Goal: Transaction & Acquisition: Purchase product/service

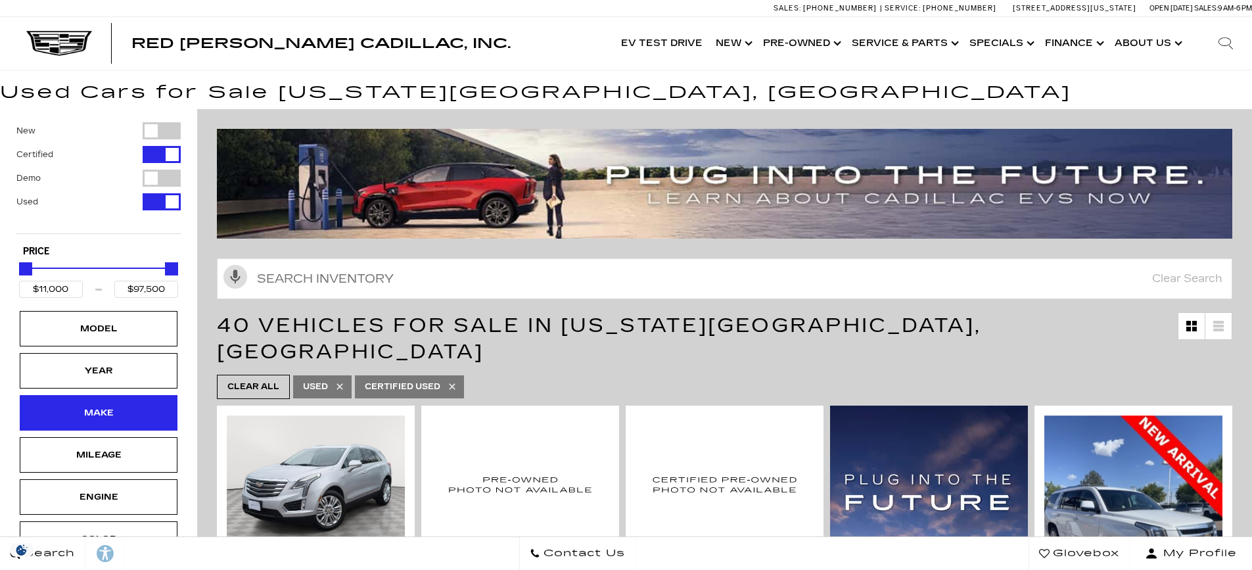
click at [90, 416] on div "Make" at bounding box center [99, 412] width 66 height 14
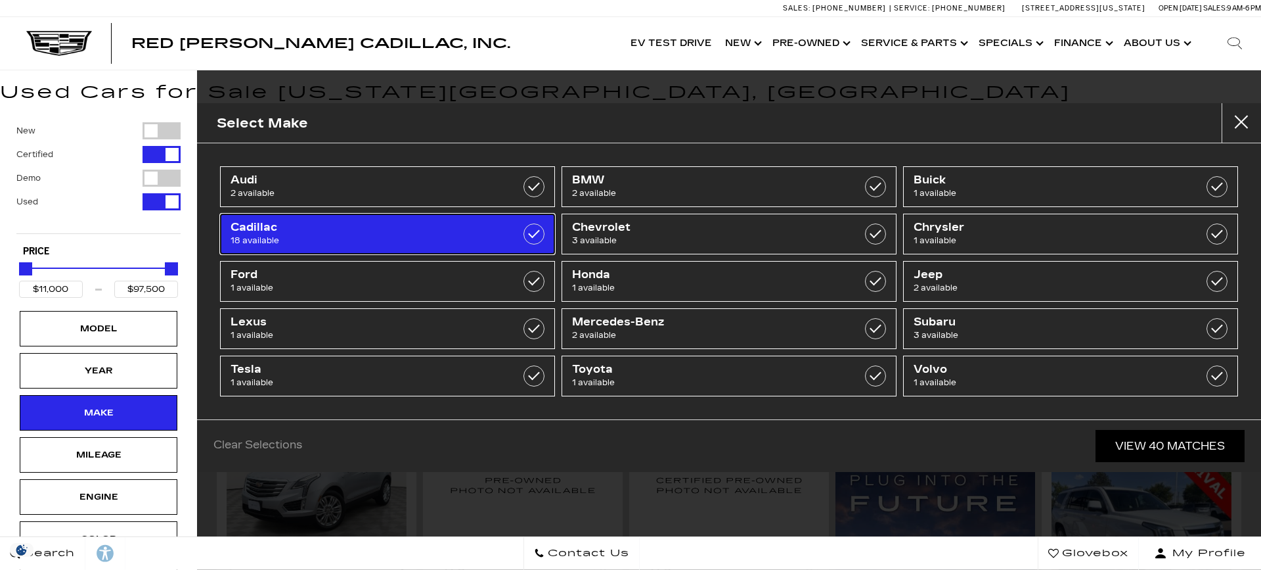
click at [330, 229] on span "Cadillac" at bounding box center [364, 227] width 267 height 13
type input "$25,689"
checkbox input "true"
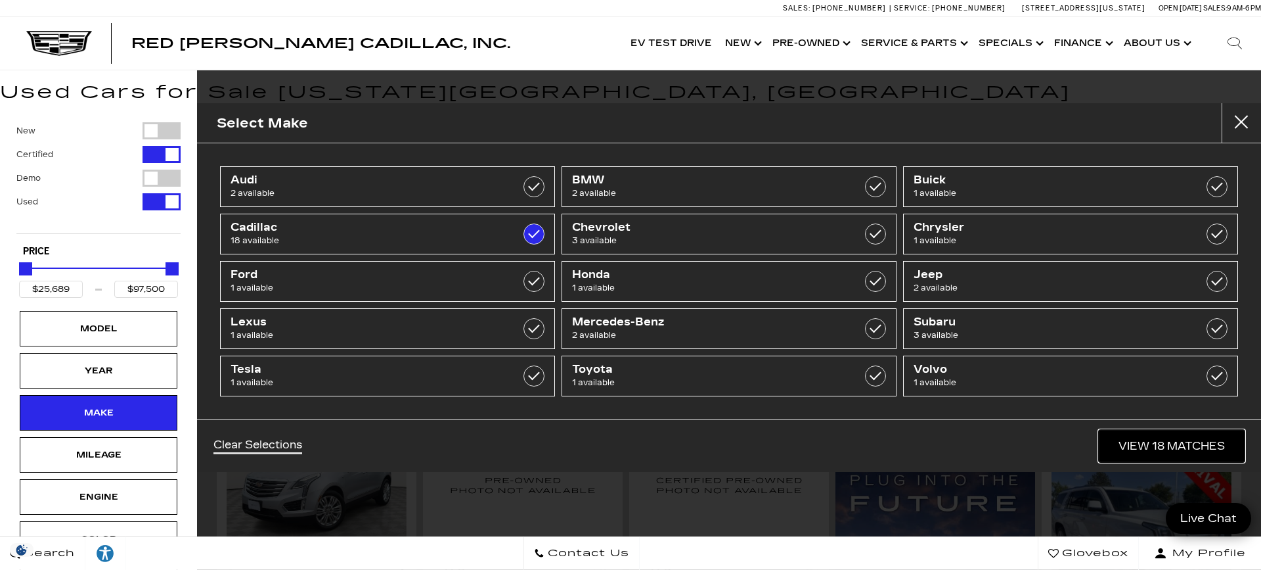
click at [1173, 445] on link "View 18 Matches" at bounding box center [1172, 446] width 146 height 32
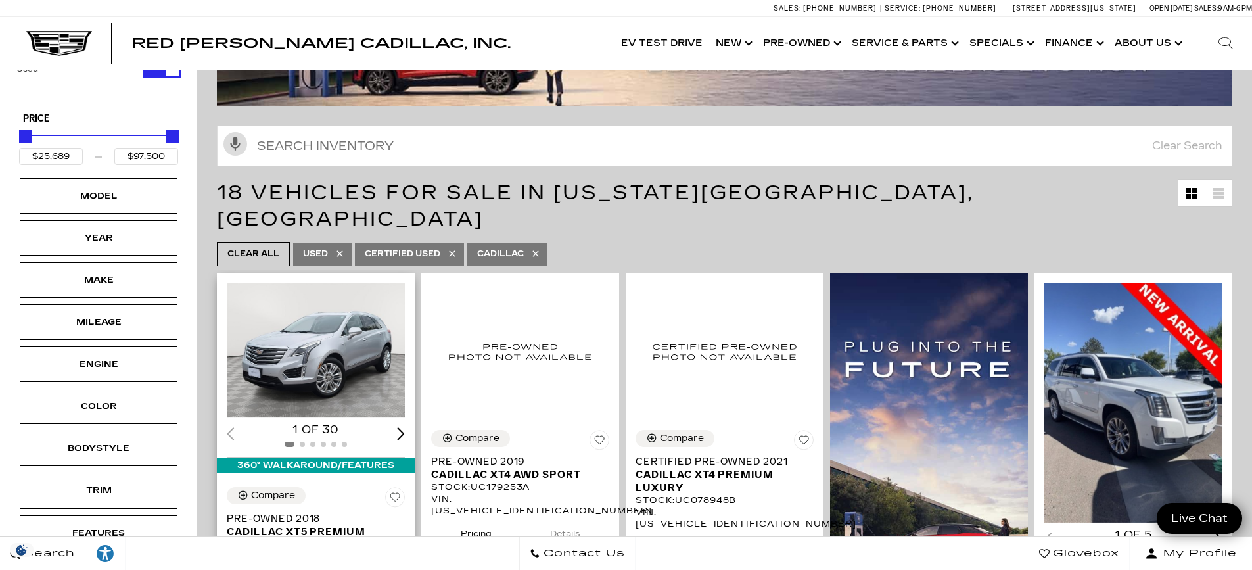
scroll to position [131, 0]
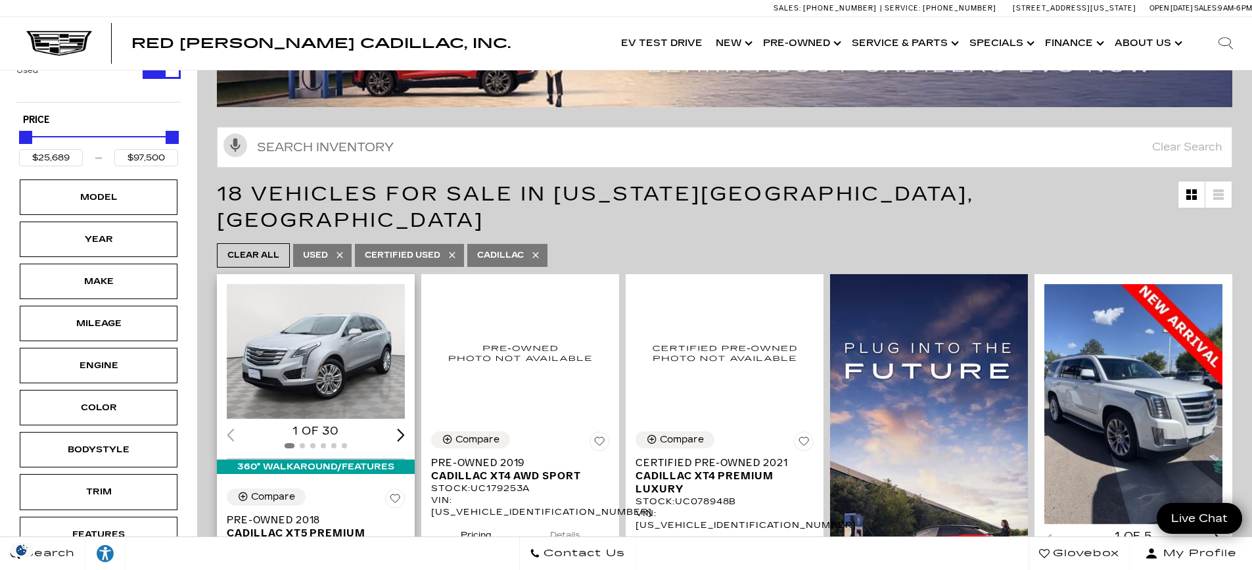
click at [303, 319] on img "1 / 2" at bounding box center [317, 351] width 180 height 135
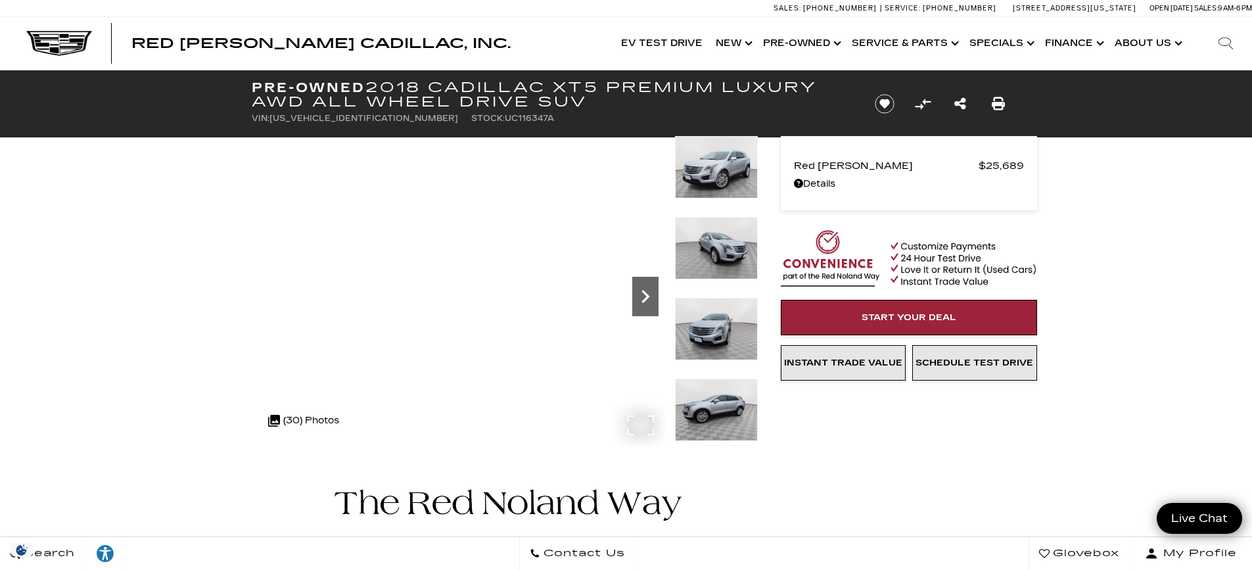
click at [650, 295] on icon "Next" at bounding box center [645, 296] width 26 height 26
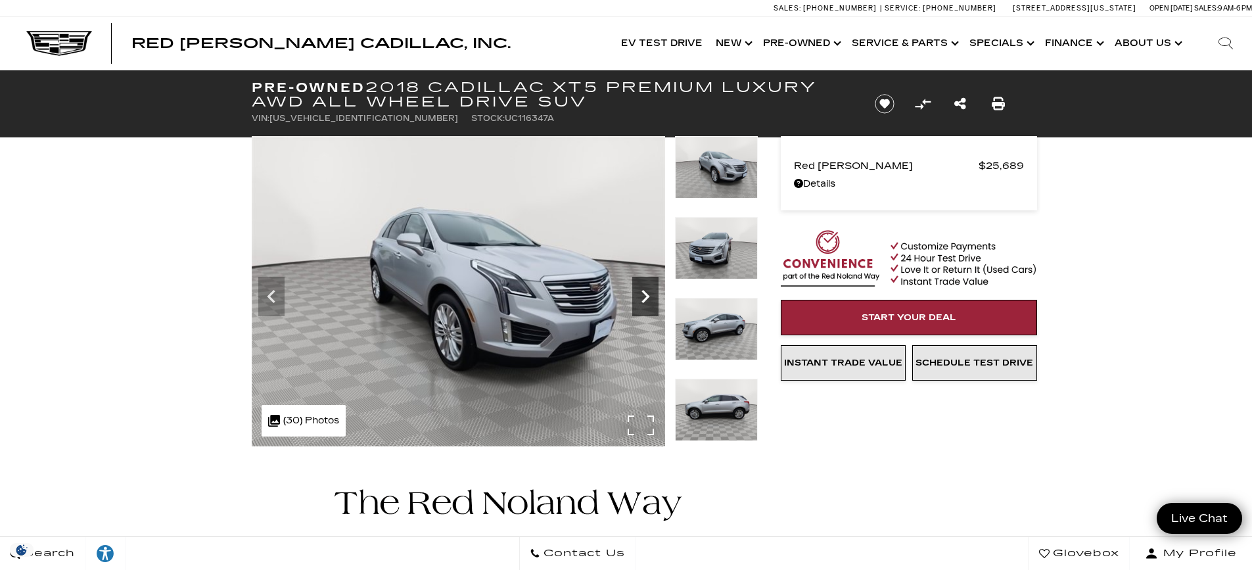
click at [647, 296] on icon "Next" at bounding box center [645, 296] width 8 height 13
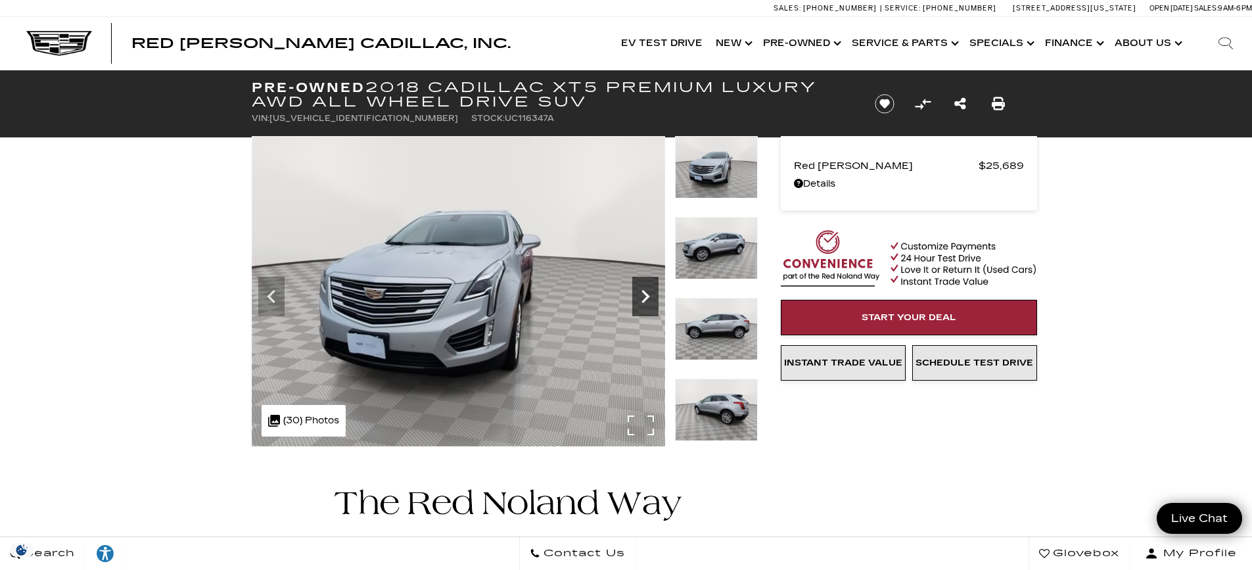
click at [645, 298] on icon "Next" at bounding box center [645, 296] width 26 height 26
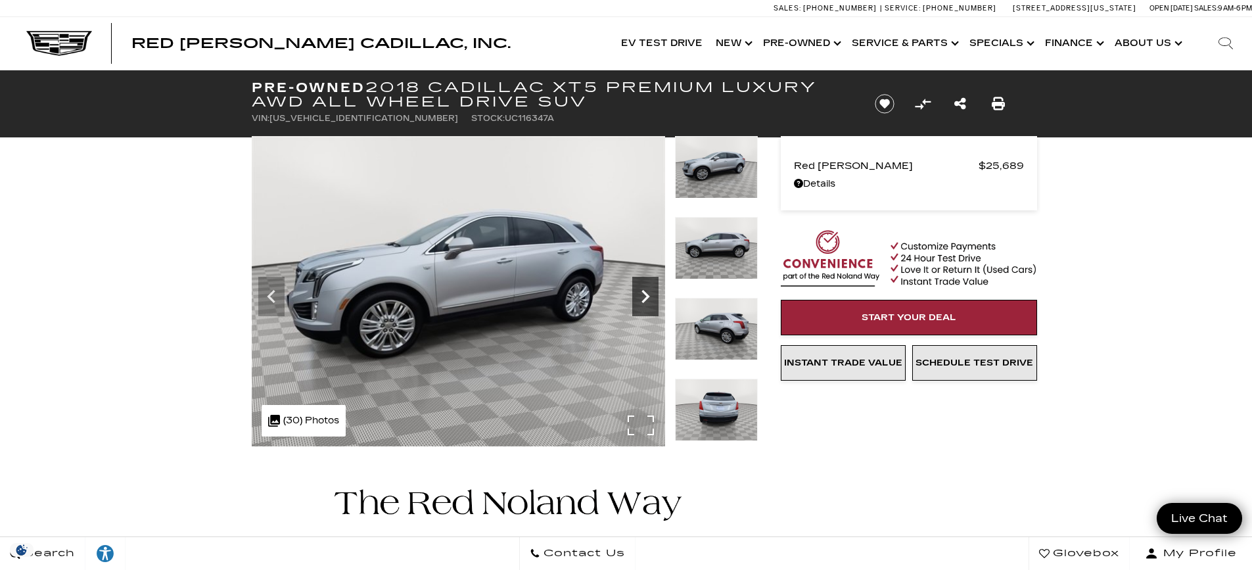
click at [645, 298] on icon "Next" at bounding box center [645, 296] width 26 height 26
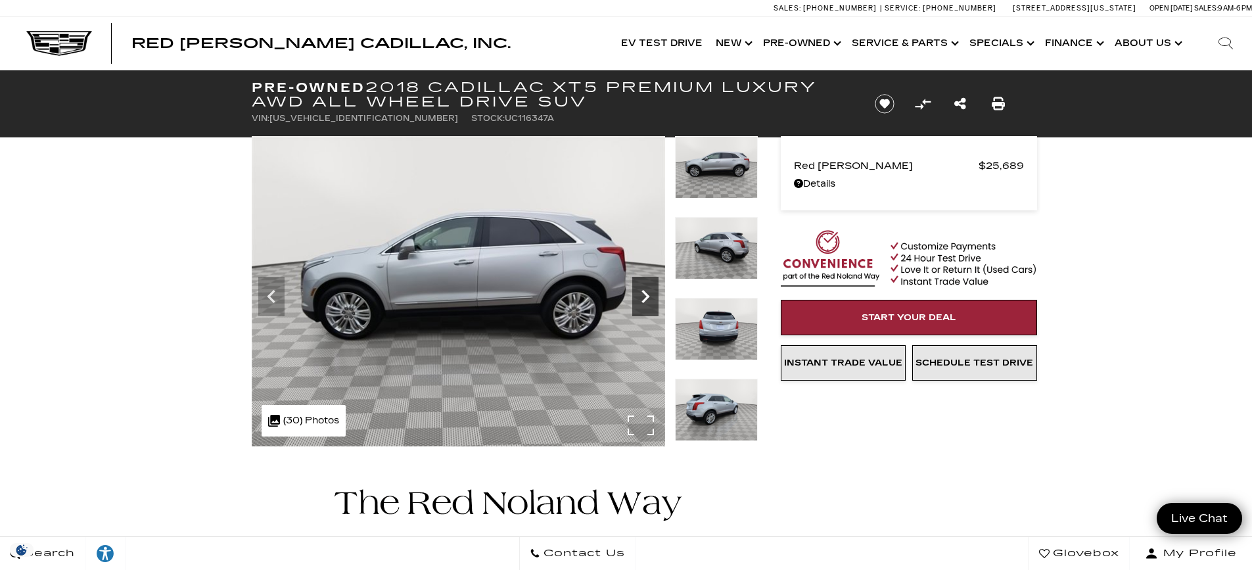
click at [645, 298] on icon "Next" at bounding box center [645, 296] width 26 height 26
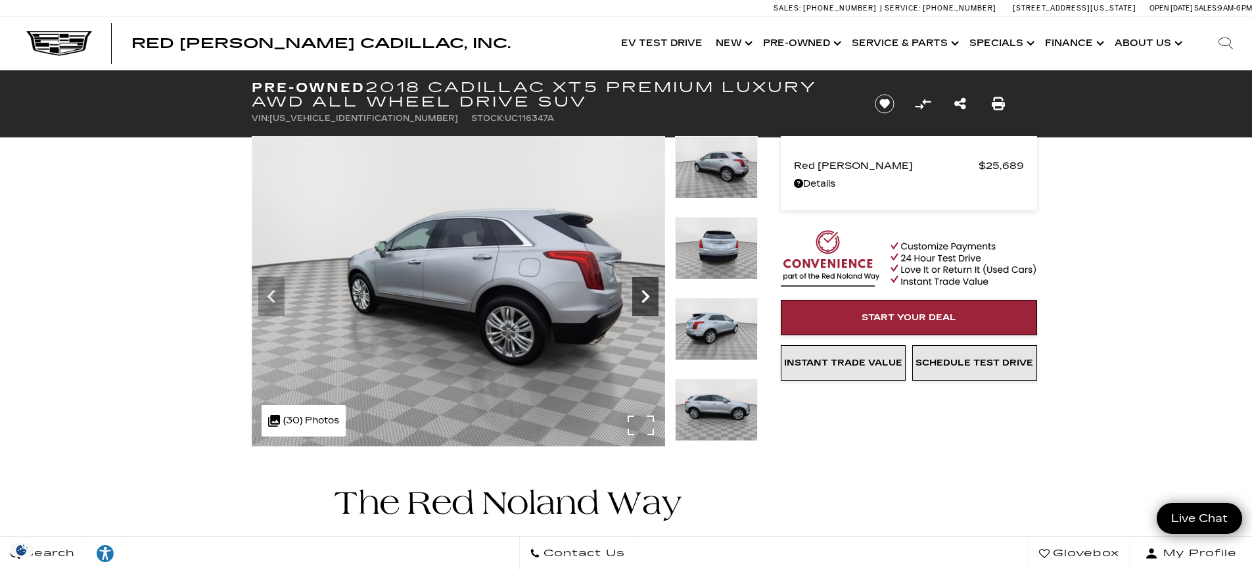
click at [645, 298] on icon "Next" at bounding box center [645, 296] width 26 height 26
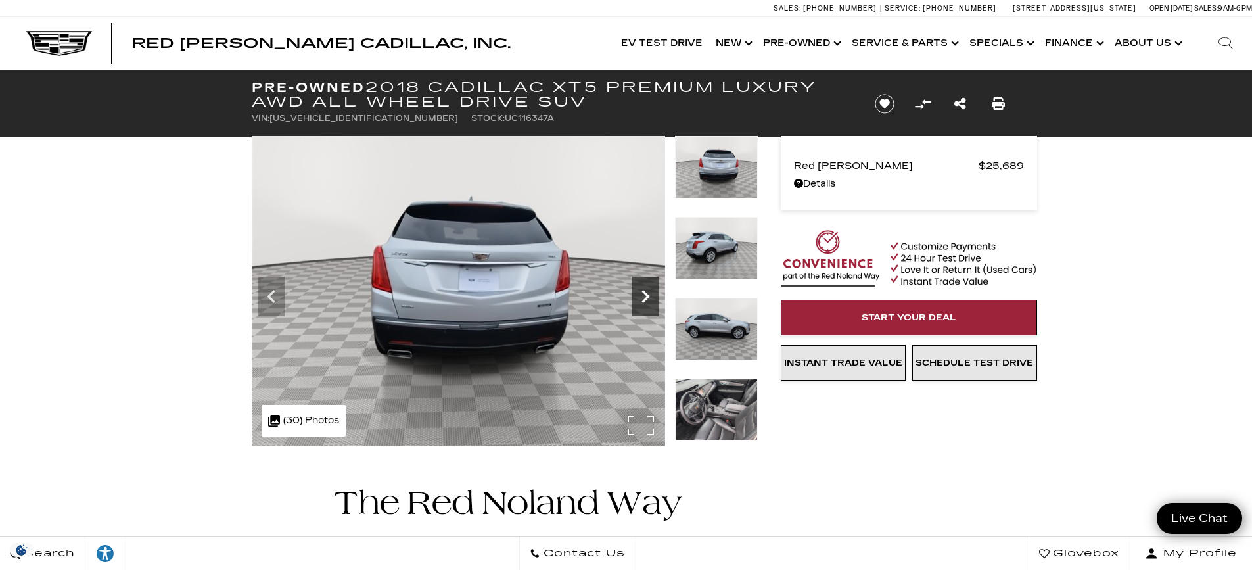
click at [645, 298] on icon "Next" at bounding box center [645, 296] width 26 height 26
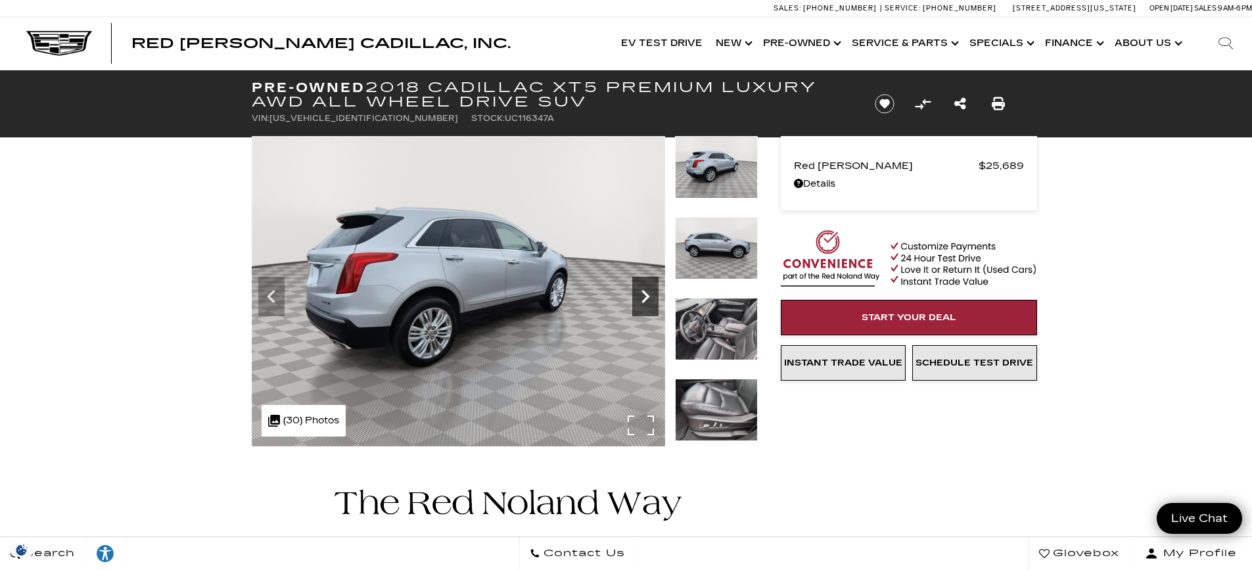
click at [645, 298] on icon "Next" at bounding box center [645, 296] width 26 height 26
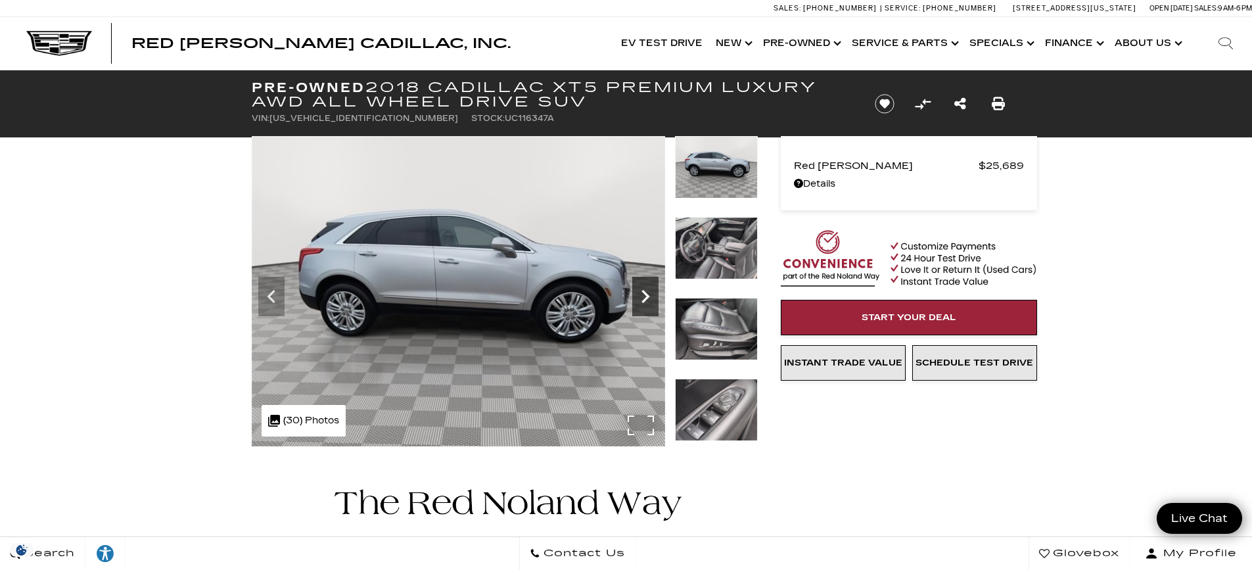
click at [645, 298] on icon "Next" at bounding box center [645, 296] width 26 height 26
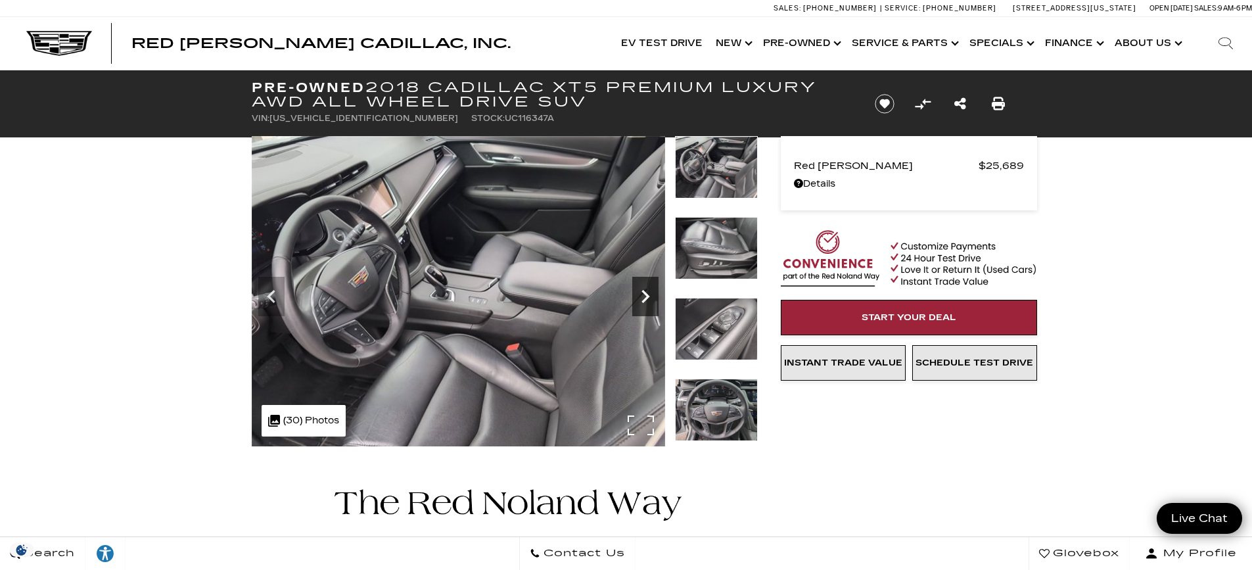
click at [645, 298] on icon "Next" at bounding box center [645, 296] width 8 height 13
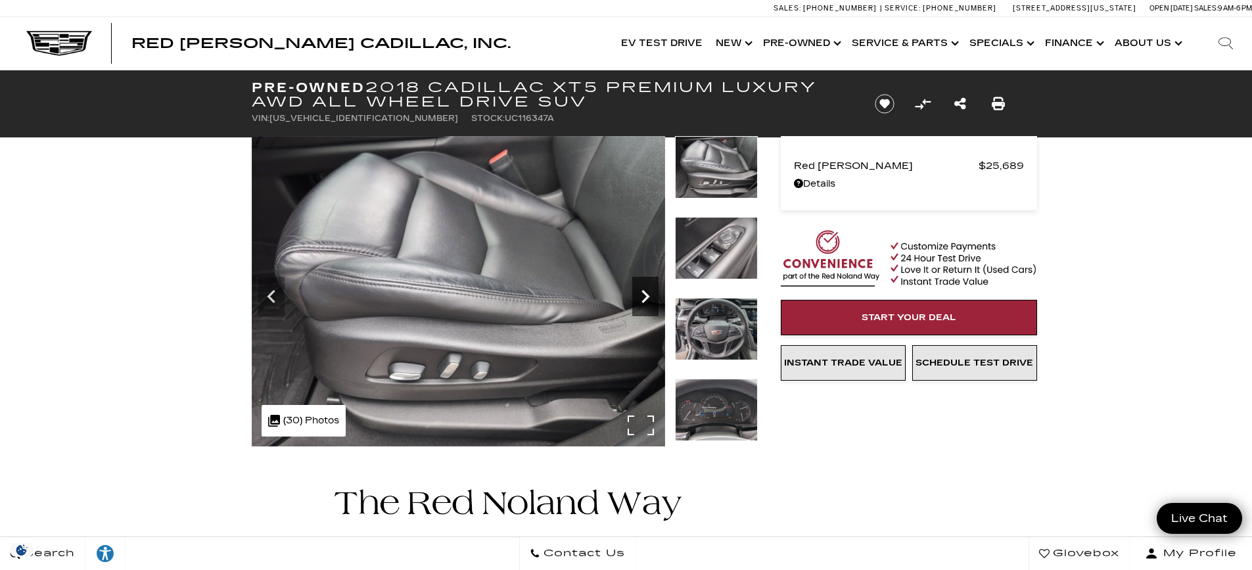
click at [645, 298] on icon "Next" at bounding box center [645, 296] width 8 height 13
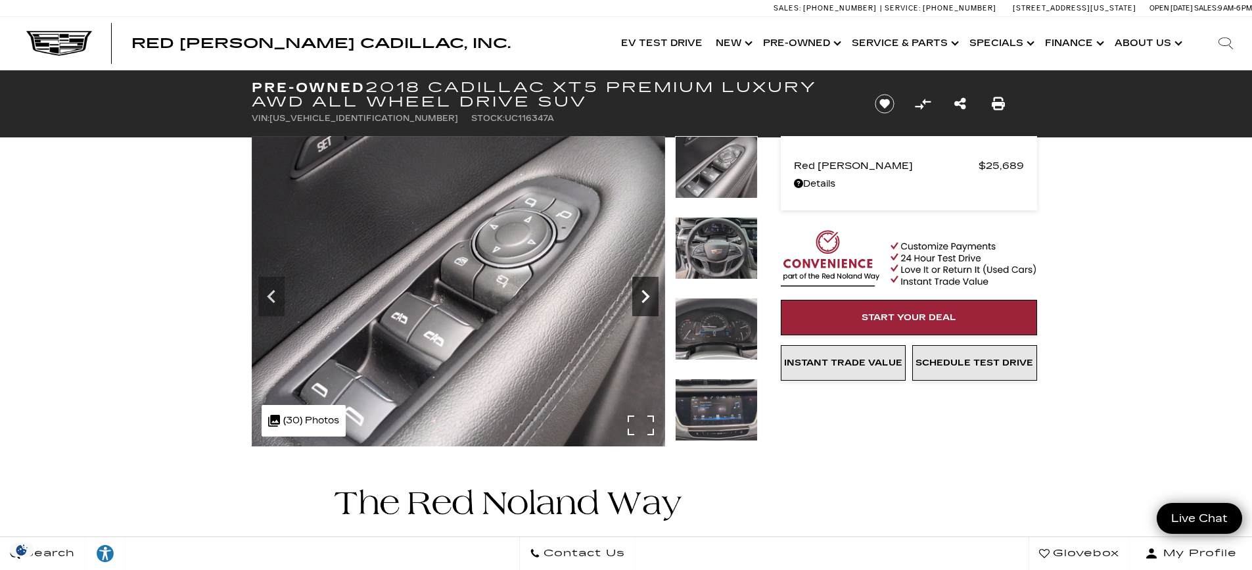
click at [645, 298] on icon "Next" at bounding box center [645, 296] width 8 height 13
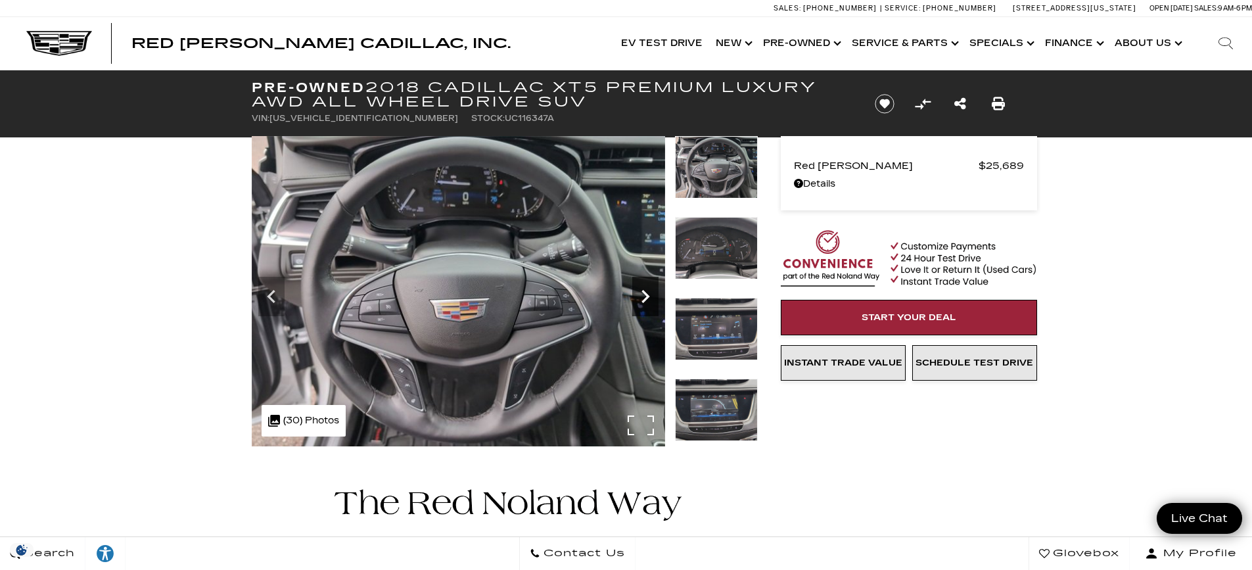
click at [645, 298] on icon "Next" at bounding box center [645, 296] width 8 height 13
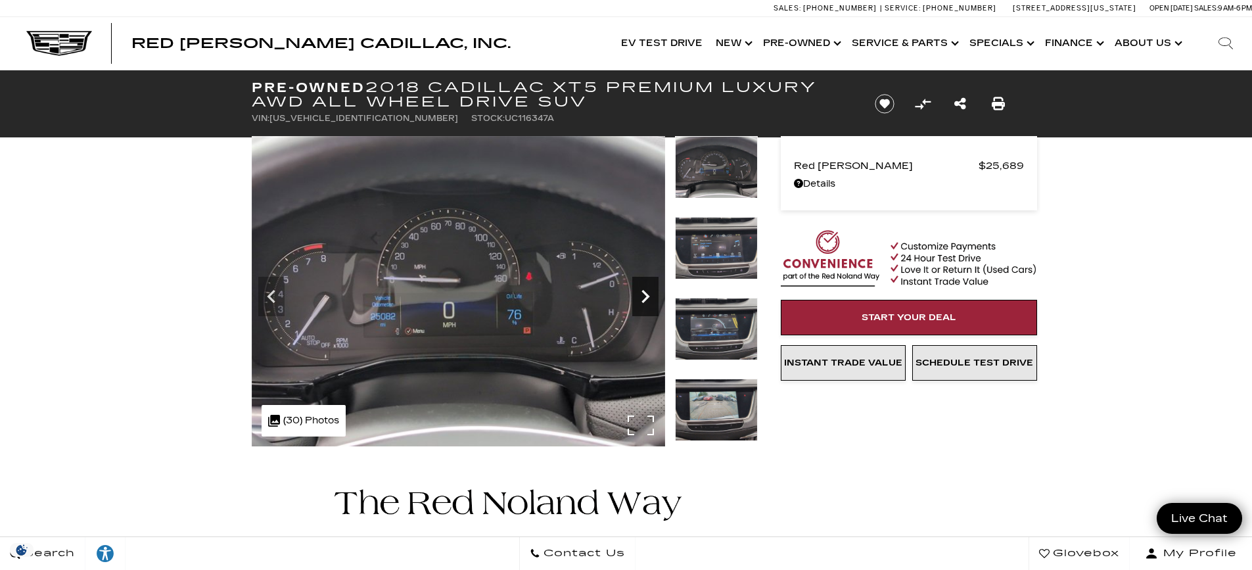
click at [645, 298] on icon "Next" at bounding box center [645, 296] width 8 height 13
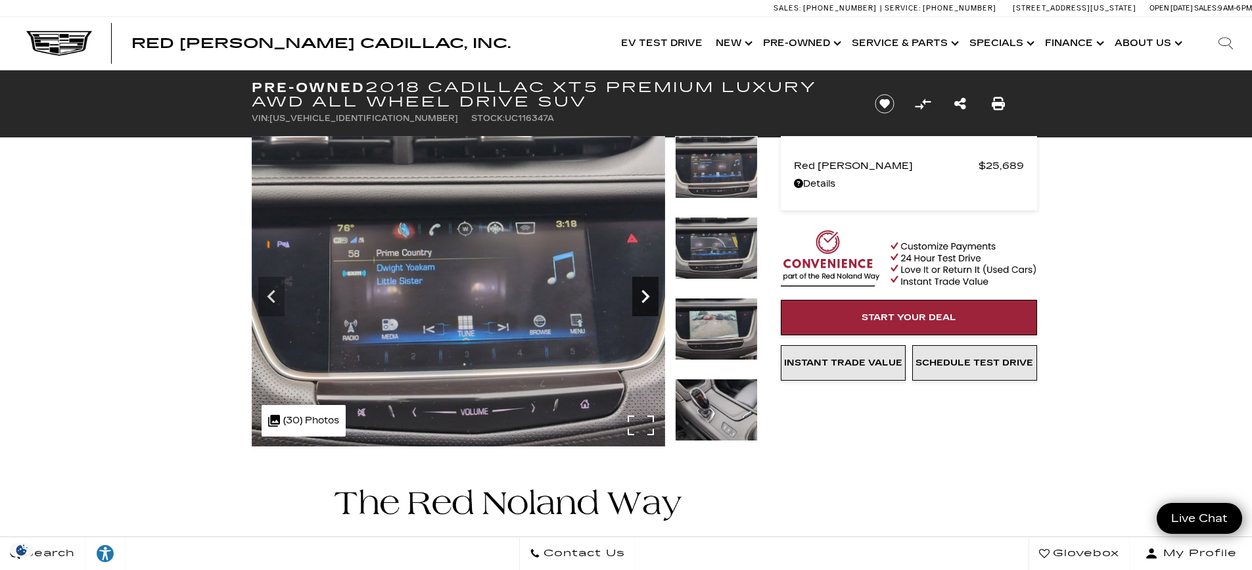
click at [645, 298] on icon "Next" at bounding box center [645, 296] width 8 height 13
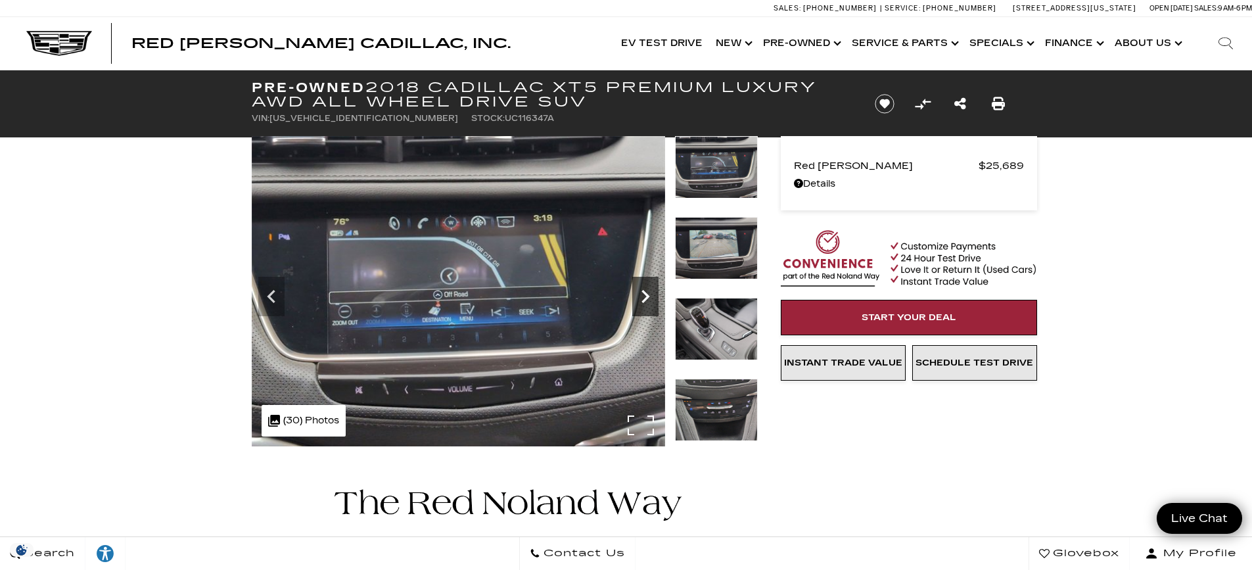
click at [645, 298] on icon "Next" at bounding box center [645, 296] width 8 height 13
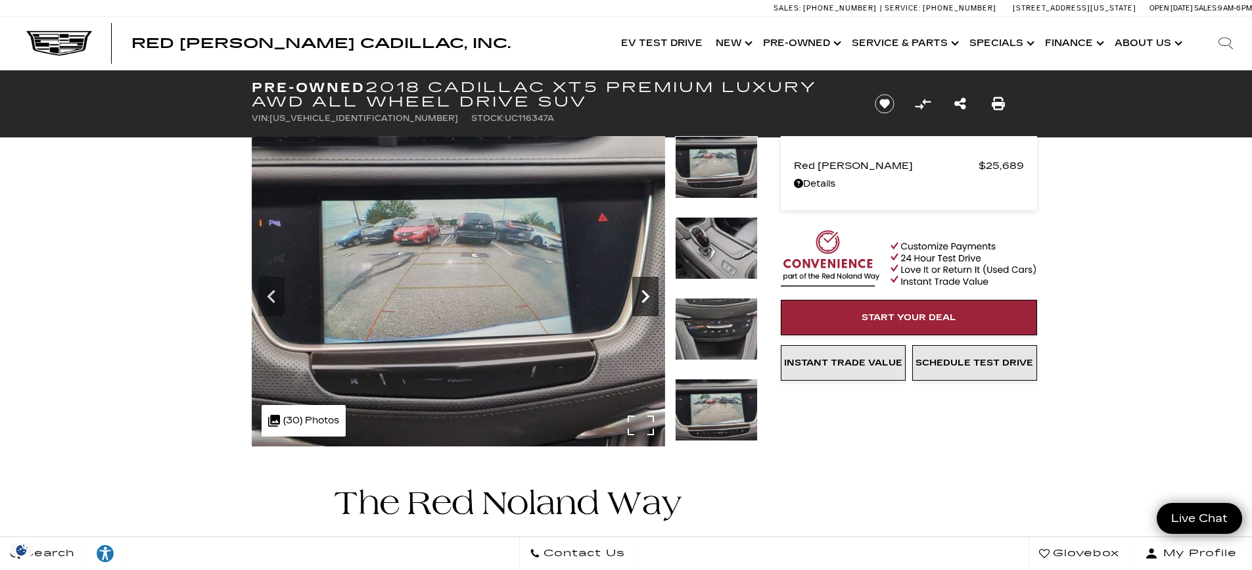
click at [643, 300] on icon "Next" at bounding box center [645, 296] width 8 height 13
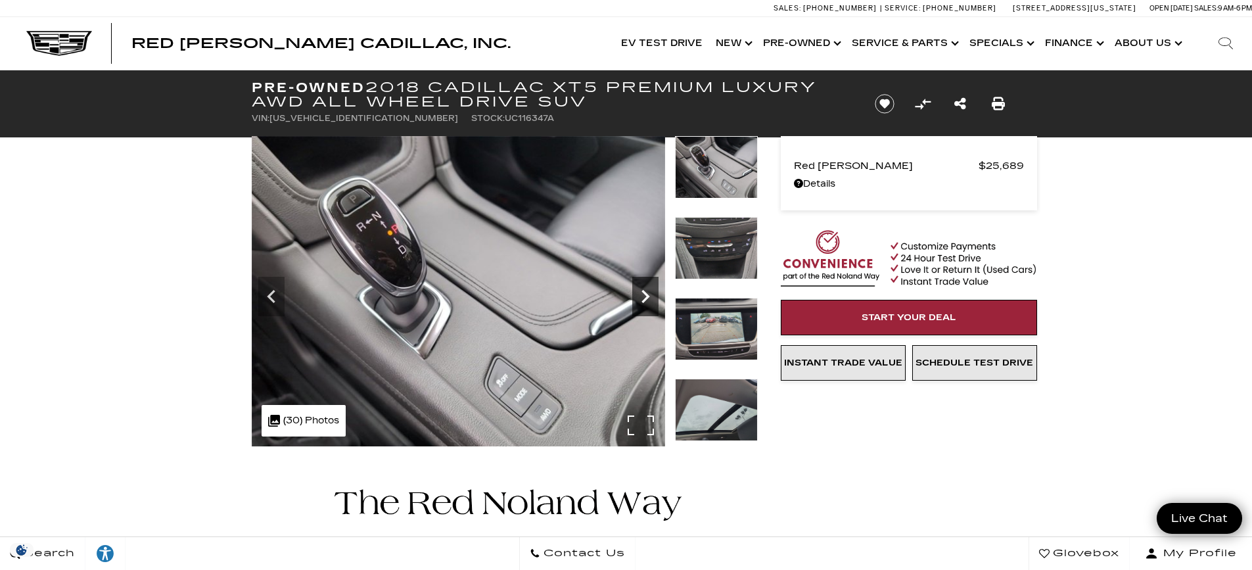
click at [643, 300] on icon "Next" at bounding box center [645, 296] width 8 height 13
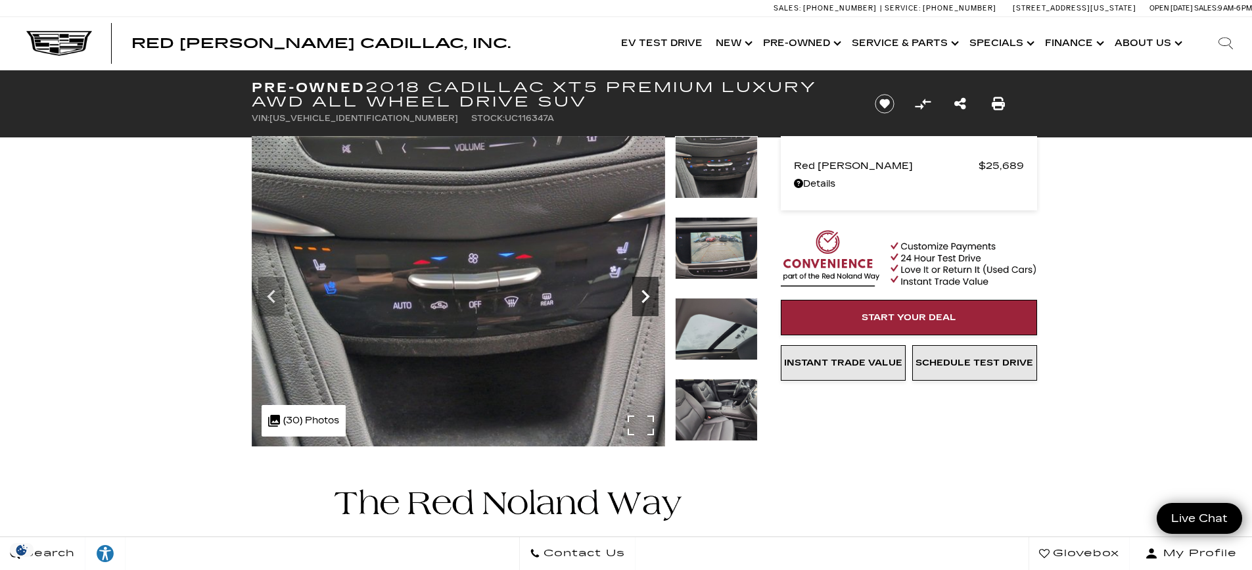
click at [643, 300] on icon "Next" at bounding box center [645, 296] width 8 height 13
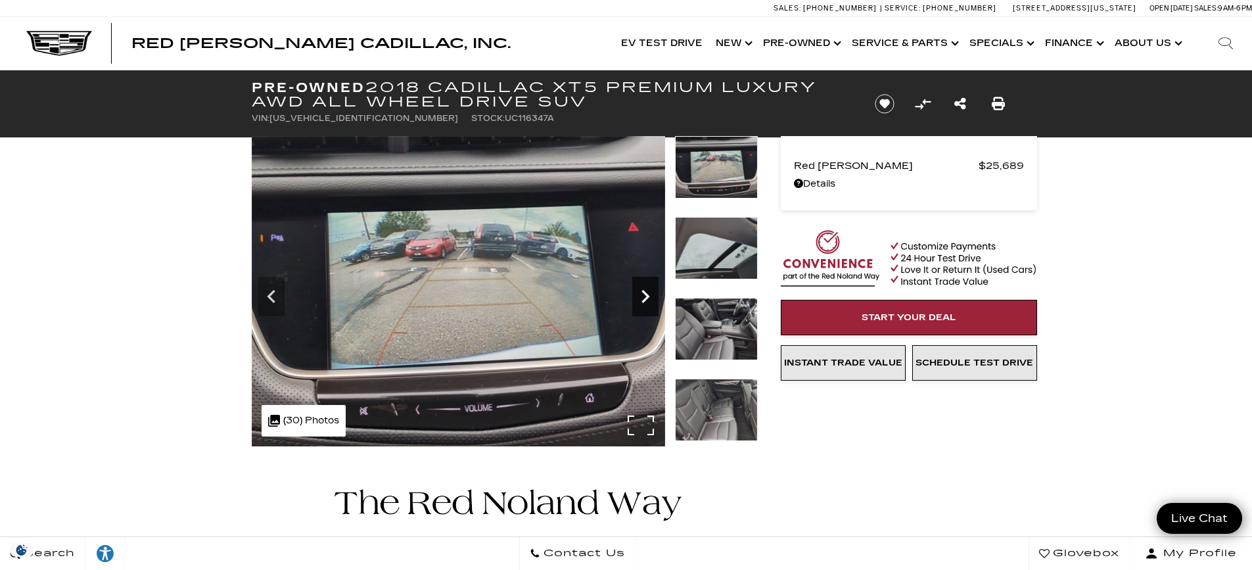
click at [643, 300] on icon "Next" at bounding box center [645, 296] width 8 height 13
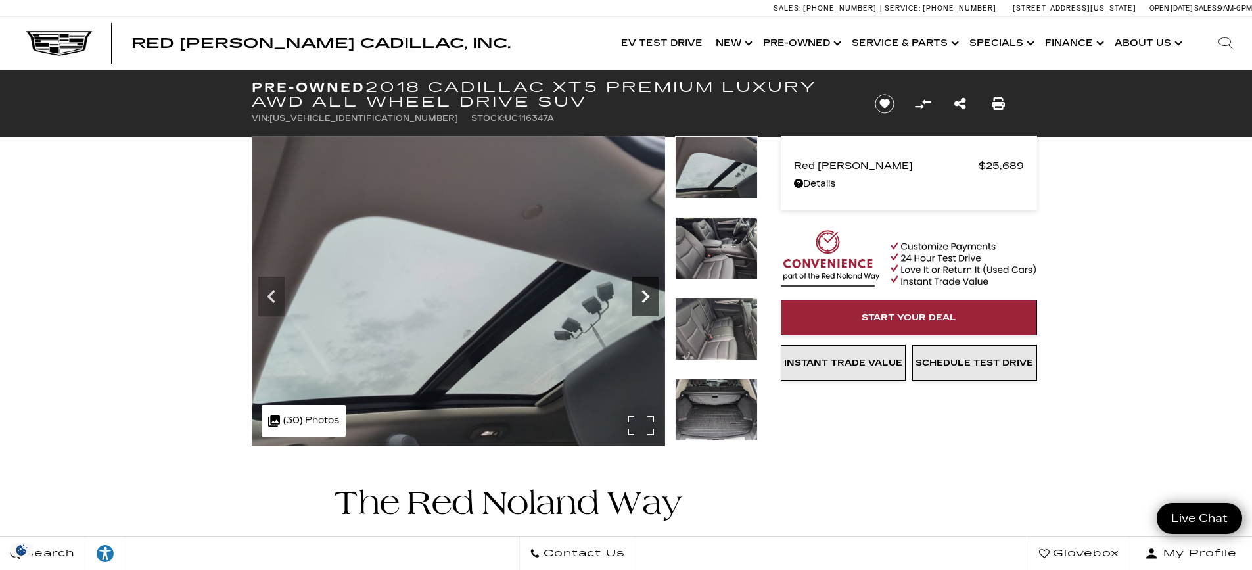
click at [643, 300] on icon "Next" at bounding box center [645, 296] width 8 height 13
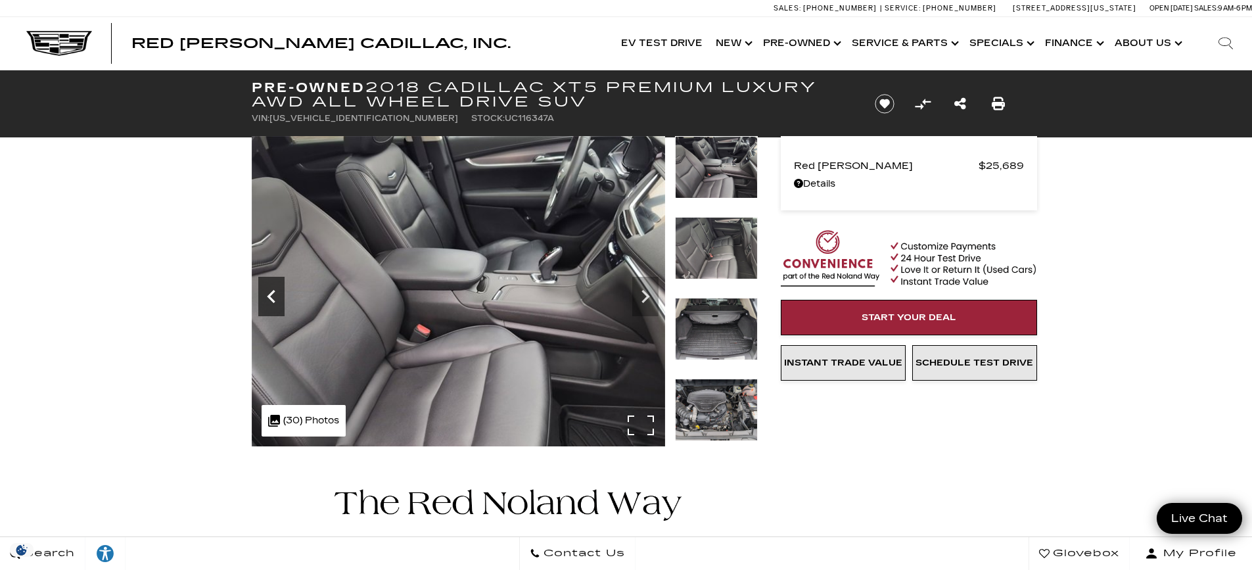
click at [269, 294] on icon "Previous" at bounding box center [271, 296] width 8 height 13
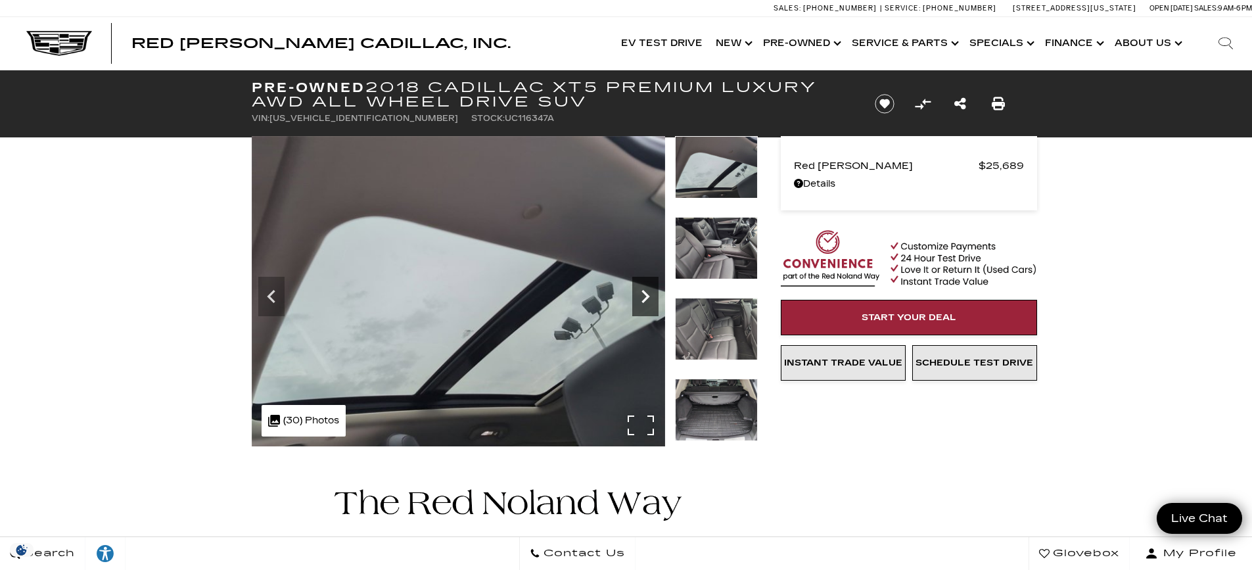
click at [645, 298] on icon "Next" at bounding box center [645, 296] width 8 height 13
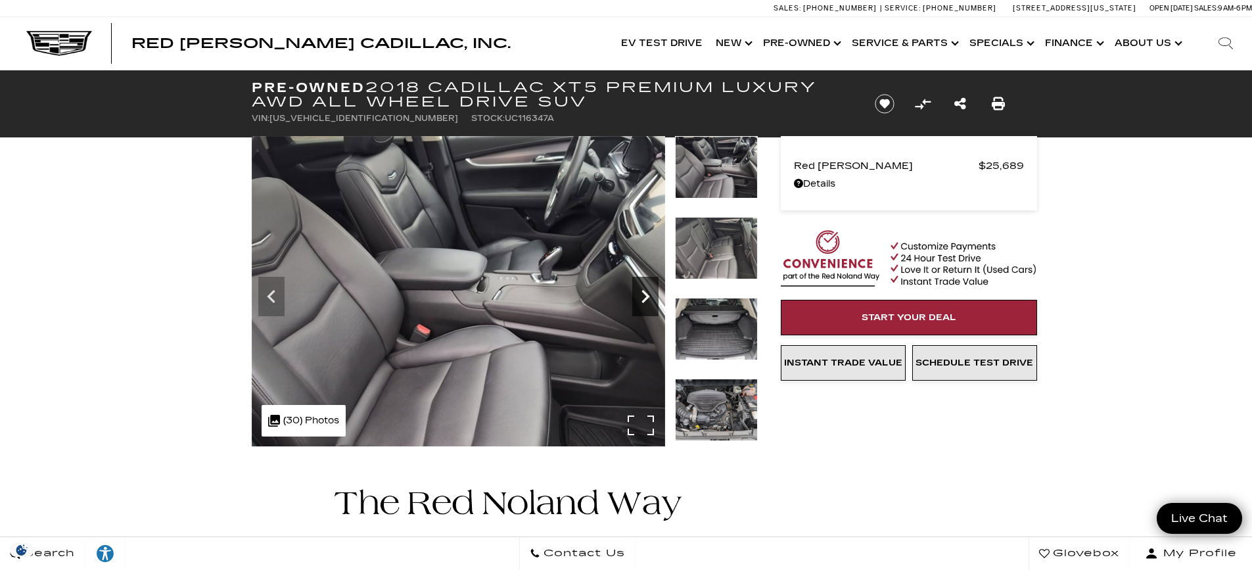
click at [640, 301] on icon "Next" at bounding box center [645, 296] width 26 height 26
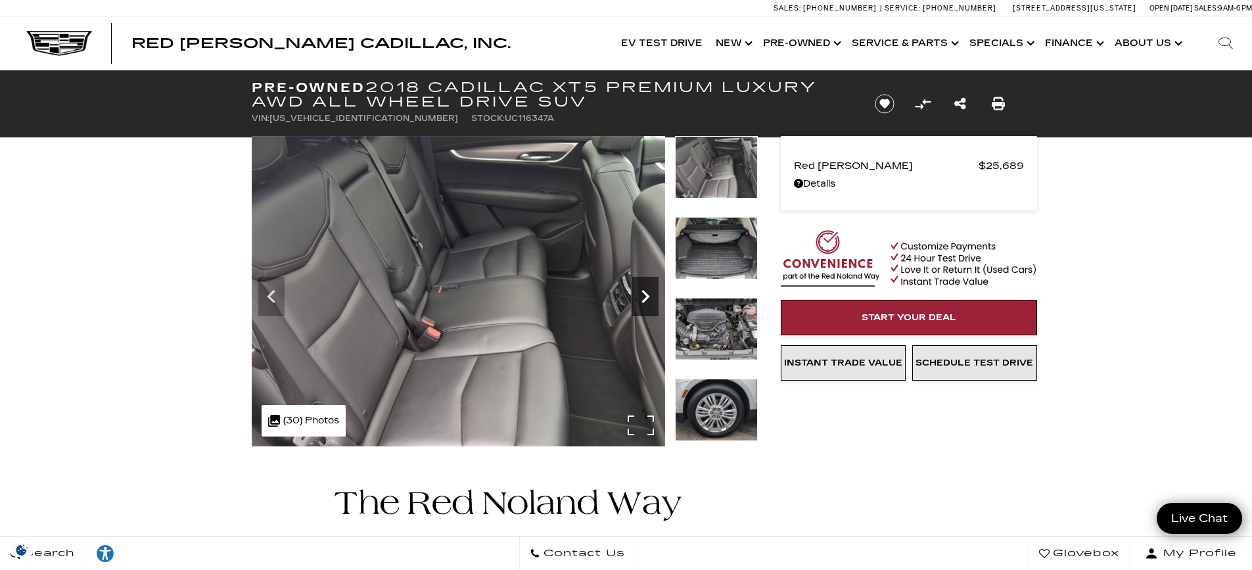
click at [640, 301] on icon "Next" at bounding box center [645, 296] width 26 height 26
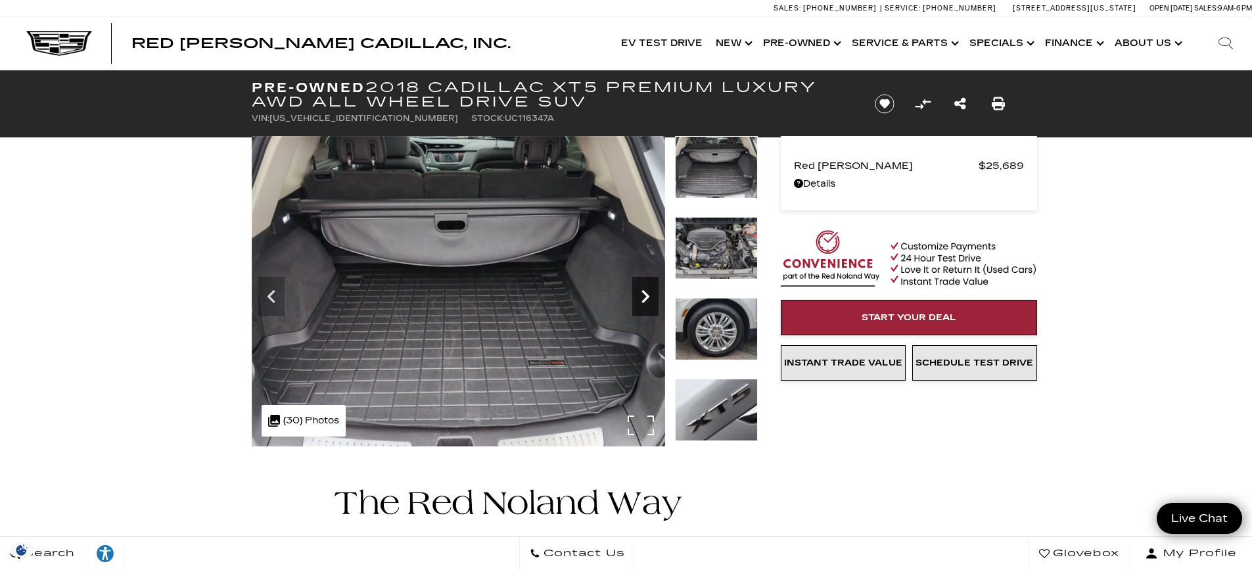
click at [640, 301] on icon "Next" at bounding box center [645, 296] width 26 height 26
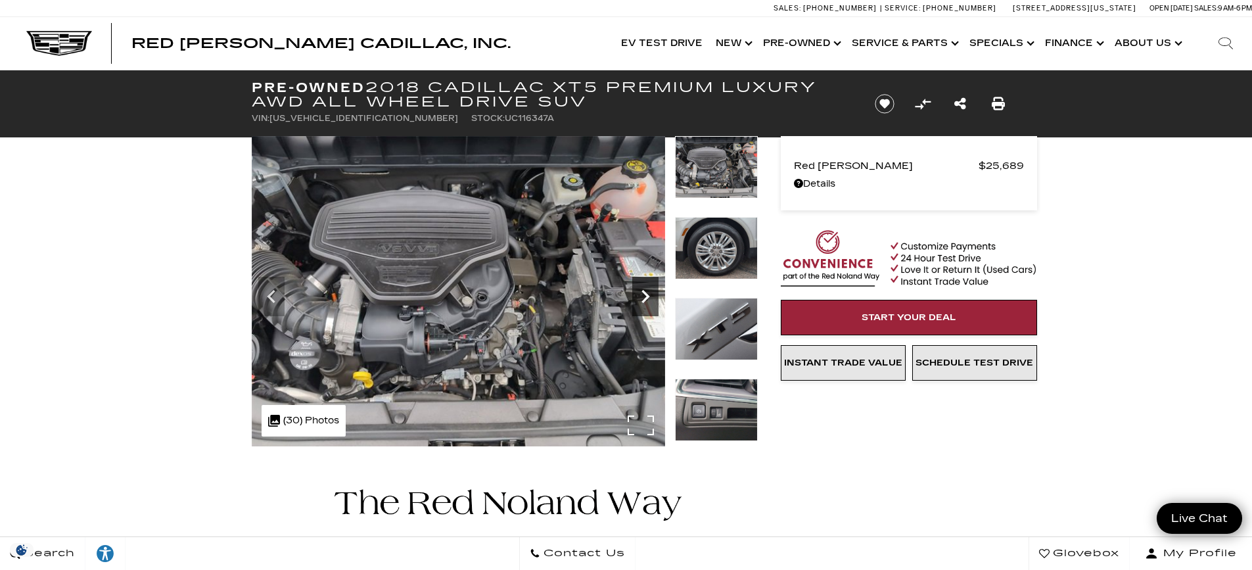
click at [640, 301] on icon "Next" at bounding box center [645, 296] width 26 height 26
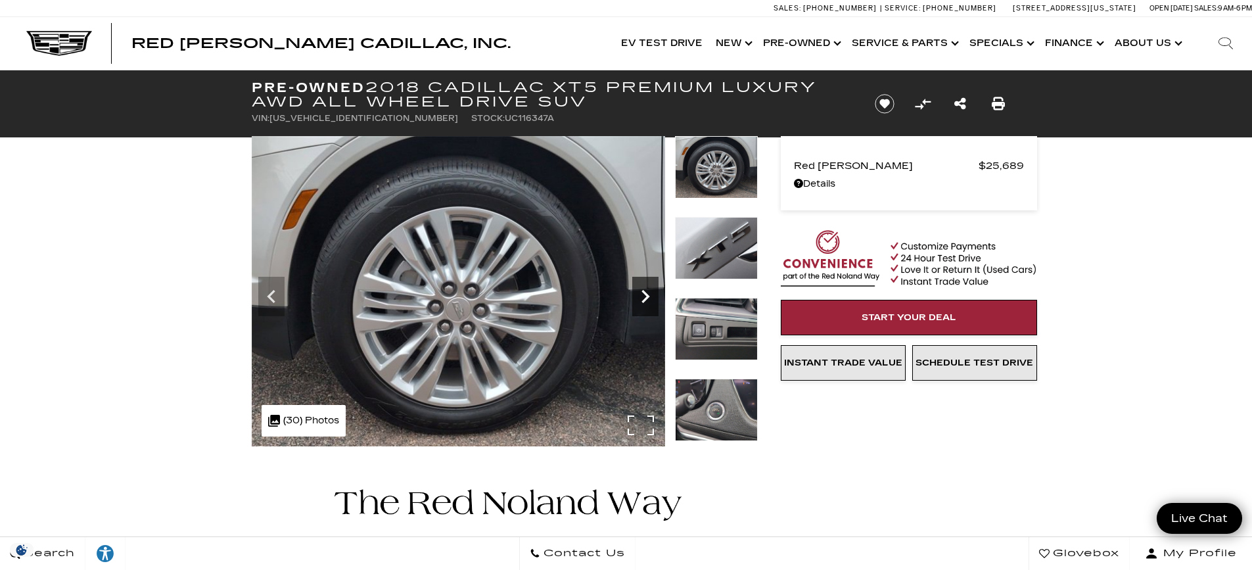
click at [640, 301] on icon "Next" at bounding box center [645, 296] width 26 height 26
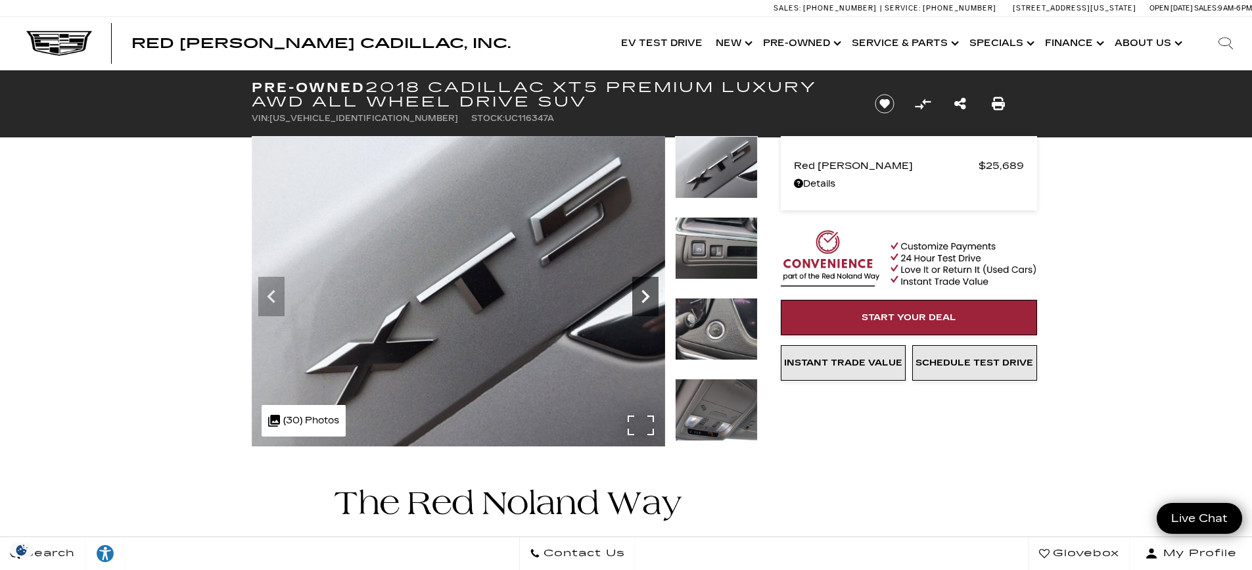
click at [640, 301] on icon "Next" at bounding box center [645, 296] width 26 height 26
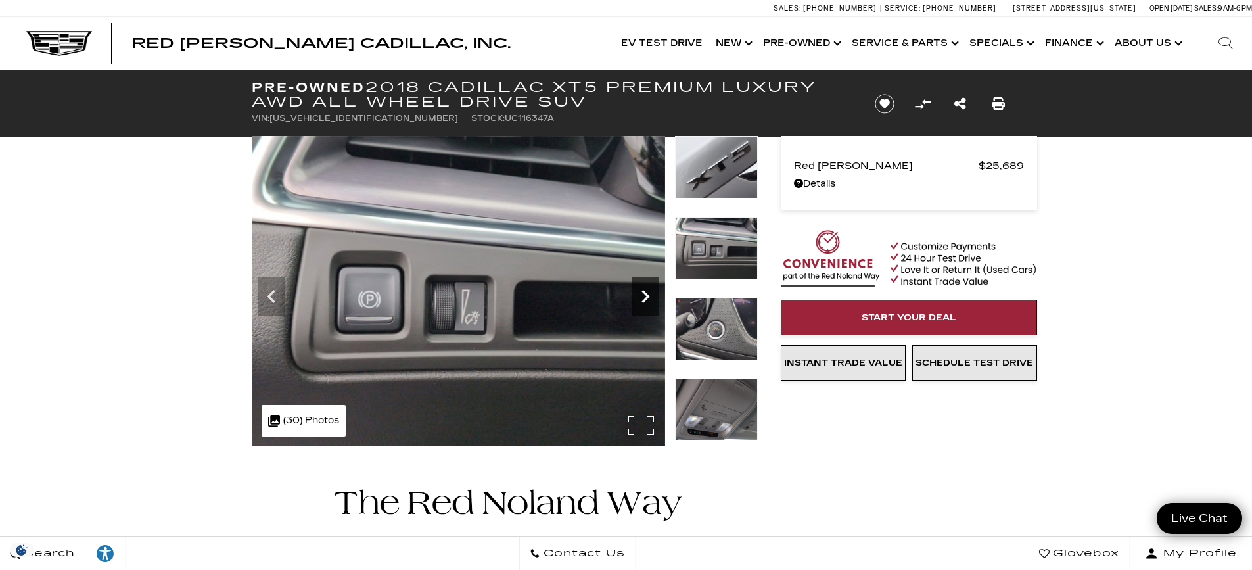
click at [640, 301] on icon "Next" at bounding box center [645, 296] width 26 height 26
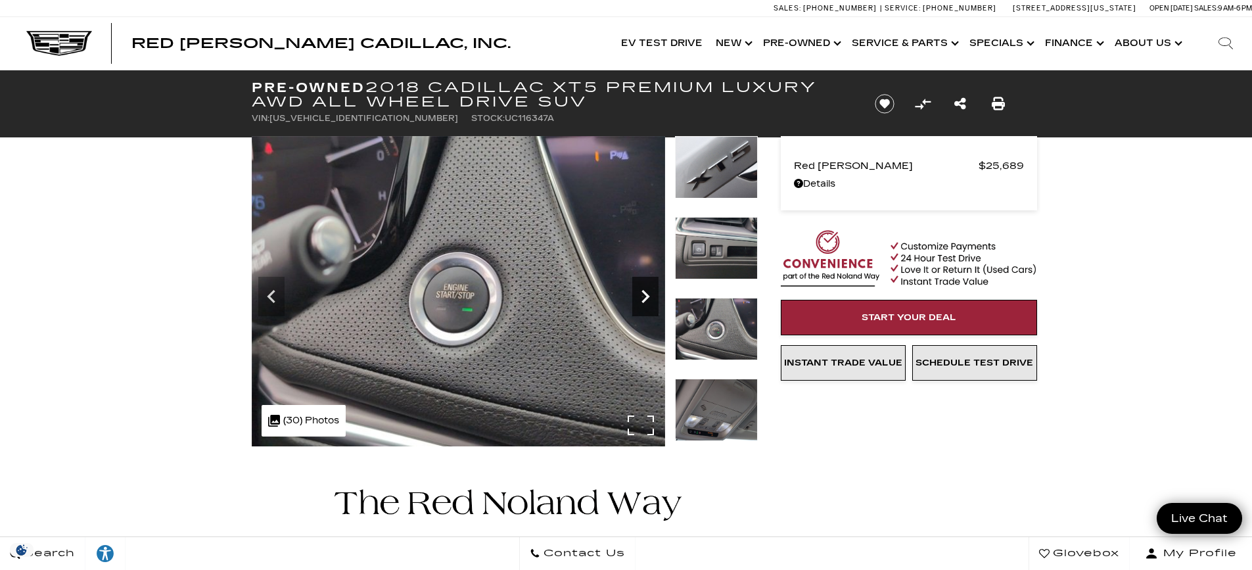
click at [640, 301] on icon "Next" at bounding box center [645, 296] width 26 height 26
